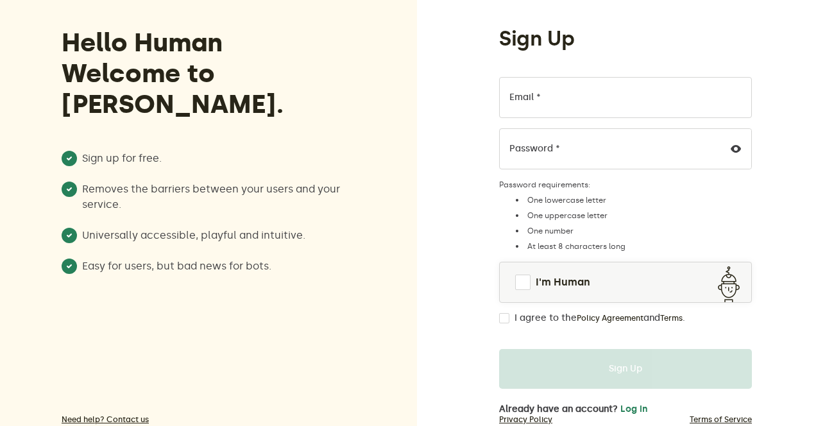
scroll to position [71, 0]
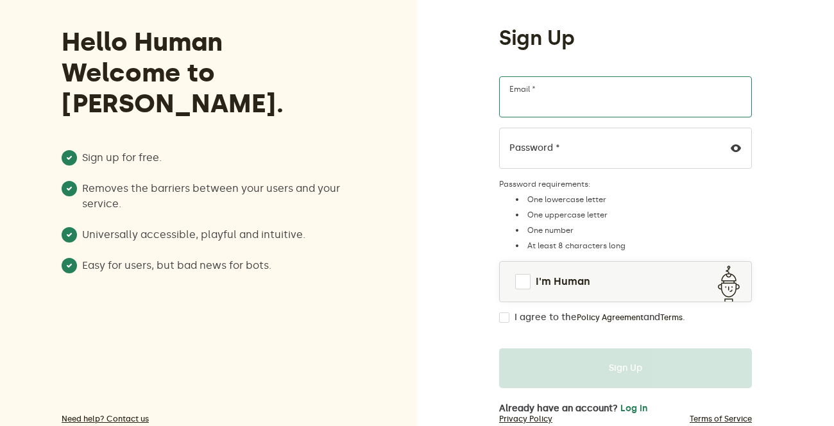
click at [573, 97] on input "Email *" at bounding box center [625, 96] width 253 height 41
type input "[EMAIL_ADDRESS][DOMAIN_NAME]"
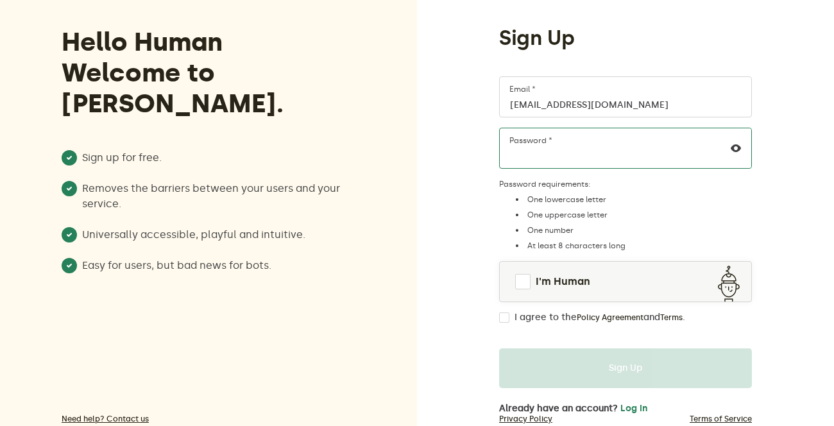
click at [524, 142] on div "Password *" at bounding box center [625, 148] width 253 height 41
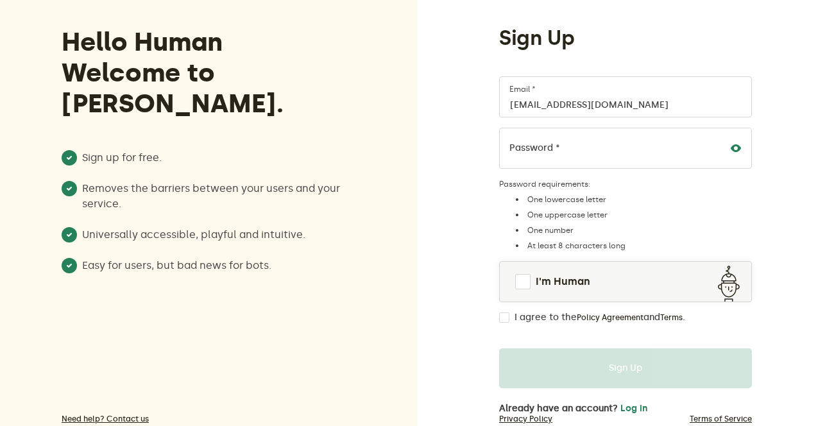
click at [733, 149] on icon at bounding box center [735, 148] width 10 height 10
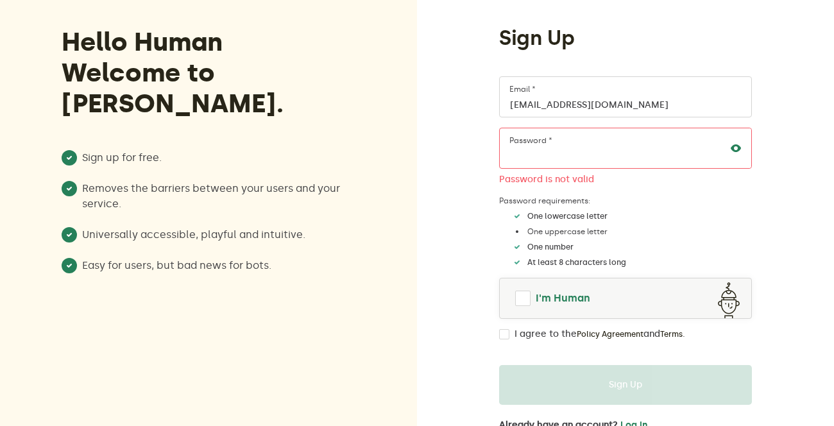
click at [524, 306] on link "I'm Human" at bounding box center [624, 298] width 251 height 31
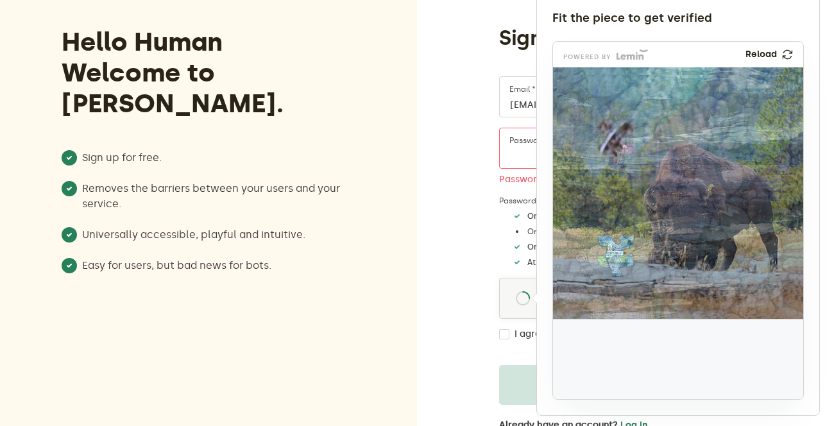
drag, startPoint x: 602, startPoint y: 353, endPoint x: 623, endPoint y: 253, distance: 102.9
click at [623, 253] on img at bounding box center [530, 340] width 415 height 251
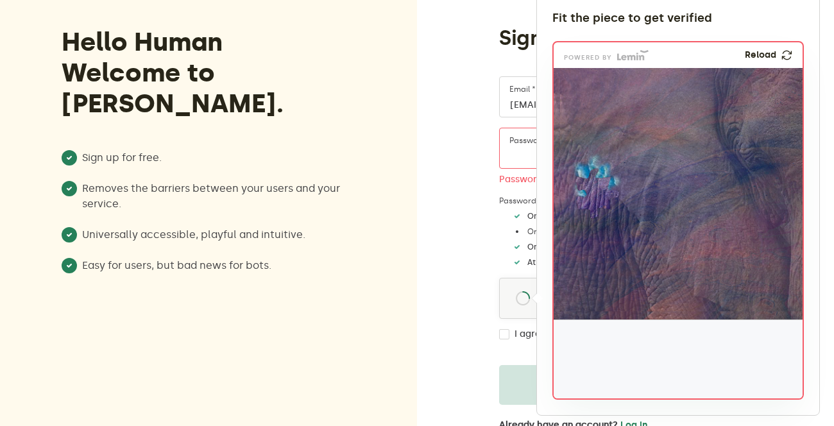
drag, startPoint x: 599, startPoint y: 360, endPoint x: 601, endPoint y: 194, distance: 166.1
click at [601, 194] on img at bounding box center [512, 278] width 415 height 251
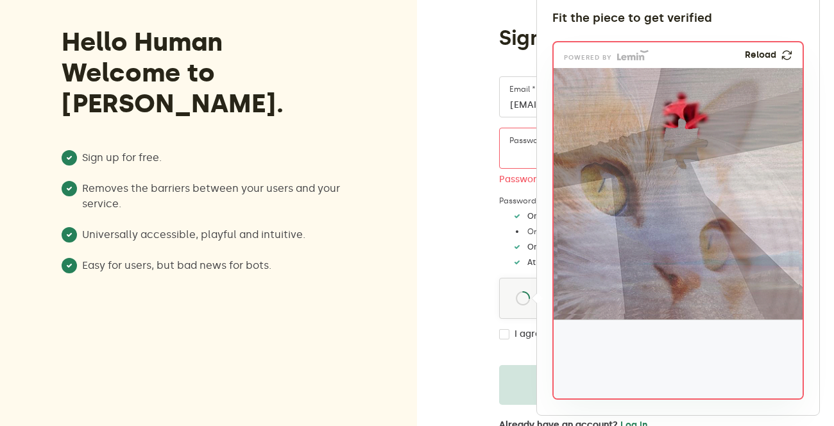
drag, startPoint x: 593, startPoint y: 368, endPoint x: 688, endPoint y: 151, distance: 236.6
click at [688, 151] on img at bounding box center [600, 228] width 415 height 251
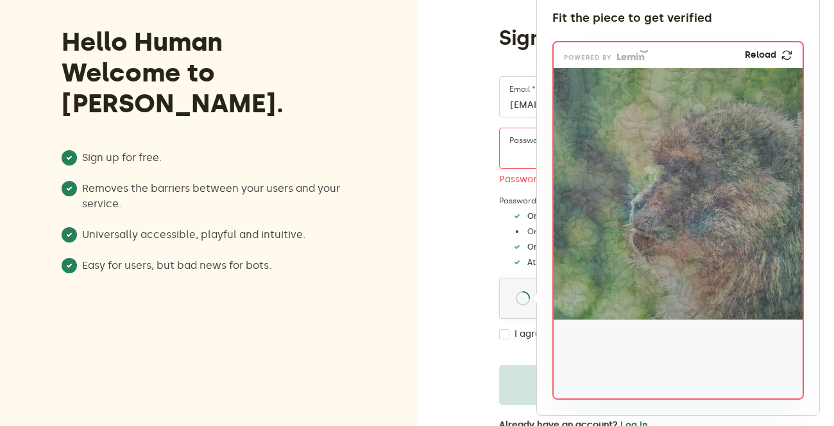
drag, startPoint x: 594, startPoint y: 369, endPoint x: 636, endPoint y: 246, distance: 130.2
click at [636, 246] on img at bounding box center [550, 322] width 415 height 251
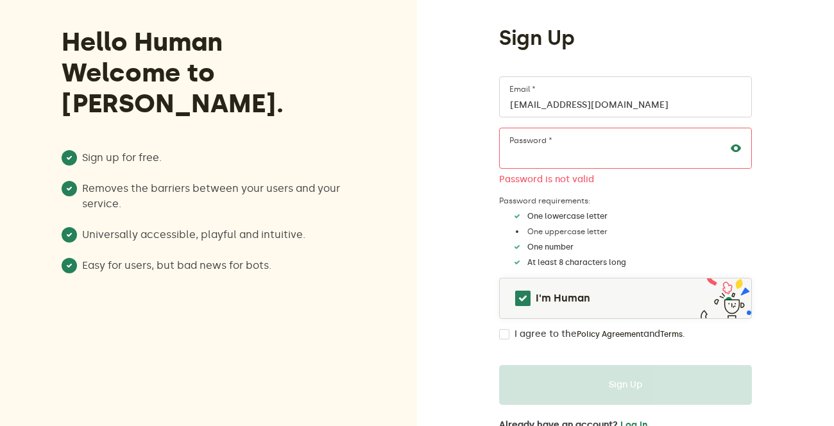
click at [508, 336] on input "I agree to the Policy Agreement and Terms ." at bounding box center [504, 334] width 10 height 10
checkbox input "true"
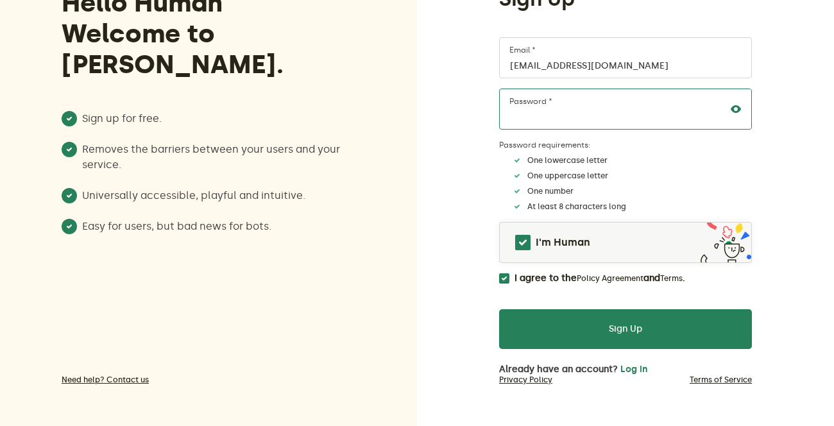
scroll to position [110, 0]
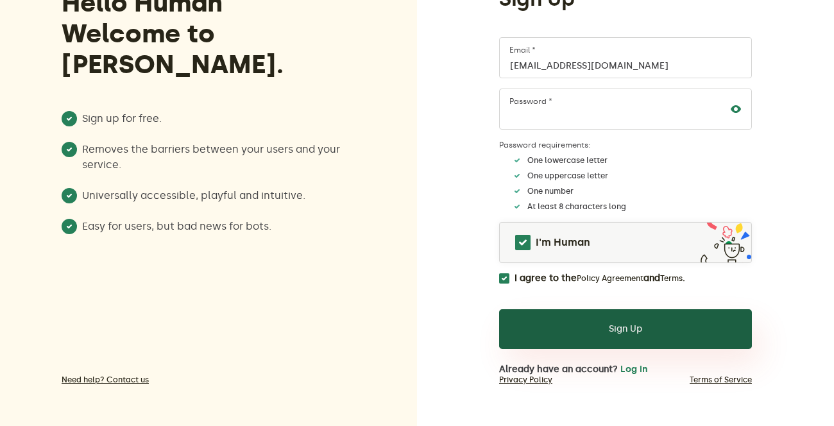
click at [578, 321] on button "Sign Up" at bounding box center [625, 329] width 253 height 40
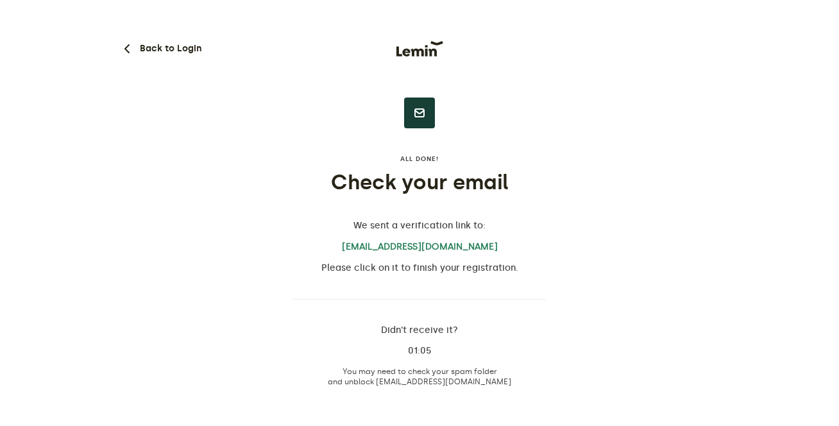
click at [385, 299] on div "All done! Check your email We sent a verification link to: [EMAIL_ADDRESS][DOMA…" at bounding box center [419, 246] width 253 height 299
click at [393, 282] on div "All done! Check your email We sent a verification link to: [EMAIL_ADDRESS][DOMA…" at bounding box center [419, 246] width 253 height 299
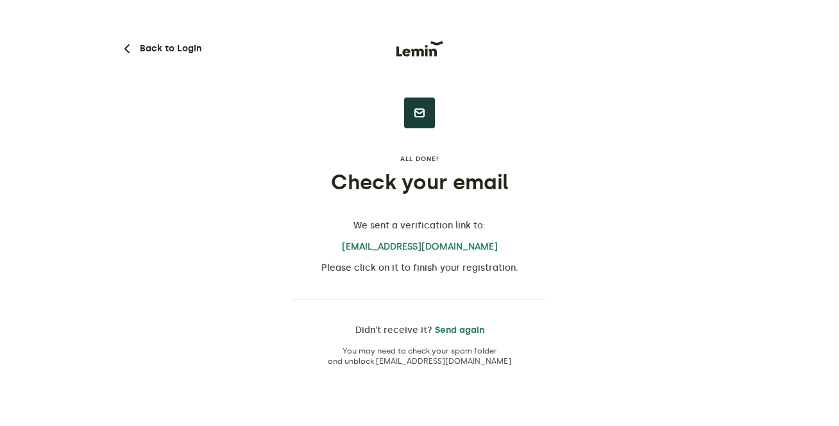
click at [435, 164] on div "All done! Check your email" at bounding box center [419, 174] width 253 height 41
click at [124, 53] on icon "button" at bounding box center [126, 48] width 15 height 15
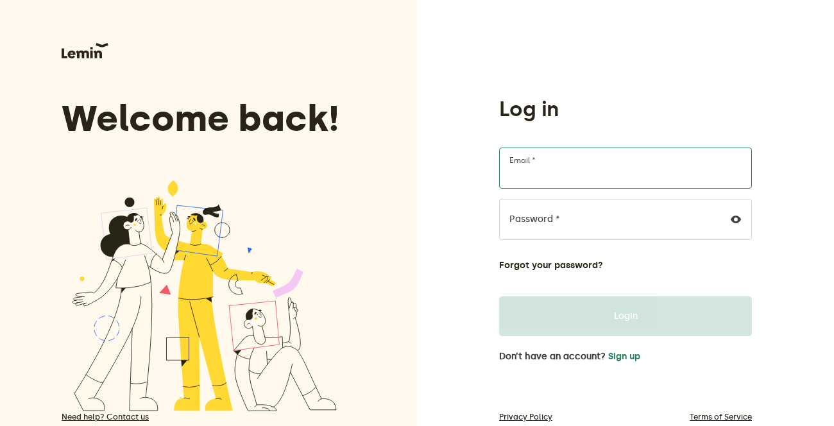
type input "[EMAIL_ADDRESS][DOMAIN_NAME]"
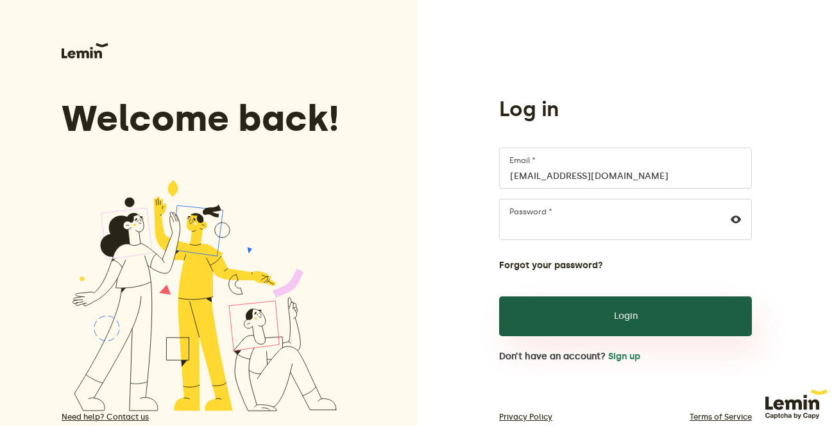
click at [620, 301] on button "Login" at bounding box center [625, 316] width 253 height 40
